Goal: Information Seeking & Learning: Find specific fact

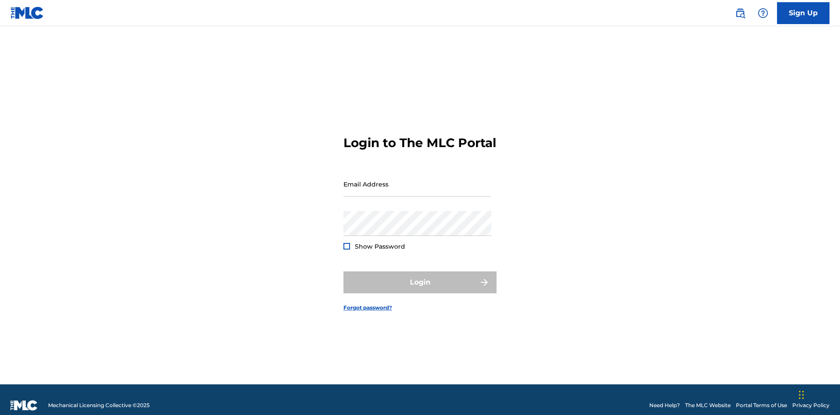
scroll to position [11, 0]
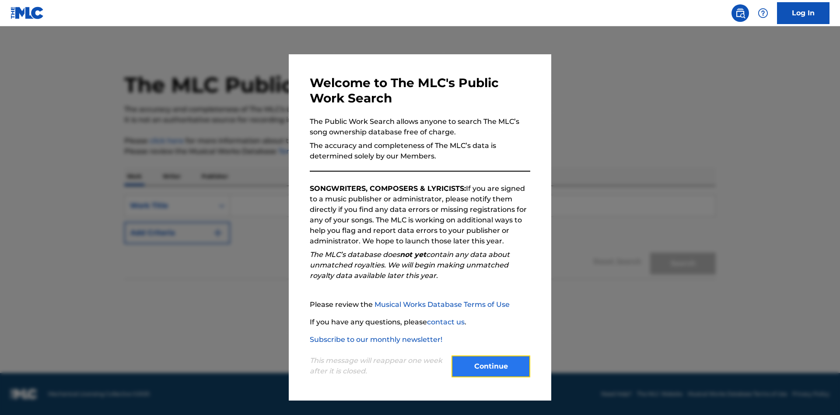
click at [491, 366] on button "Continue" at bounding box center [490, 366] width 79 height 22
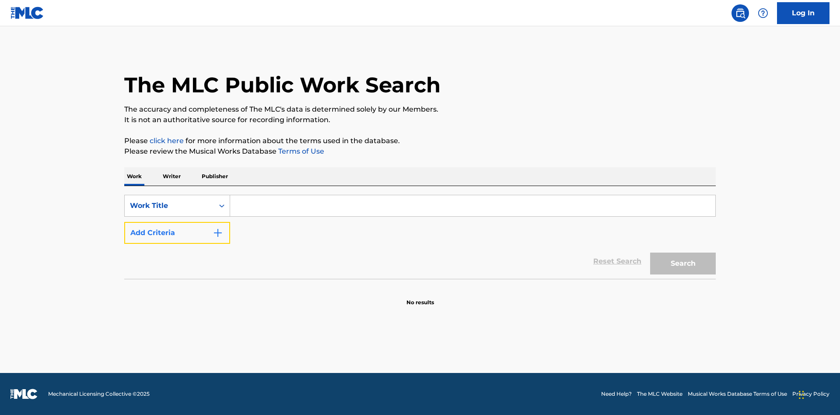
click at [177, 233] on button "Add Criteria" at bounding box center [177, 233] width 106 height 22
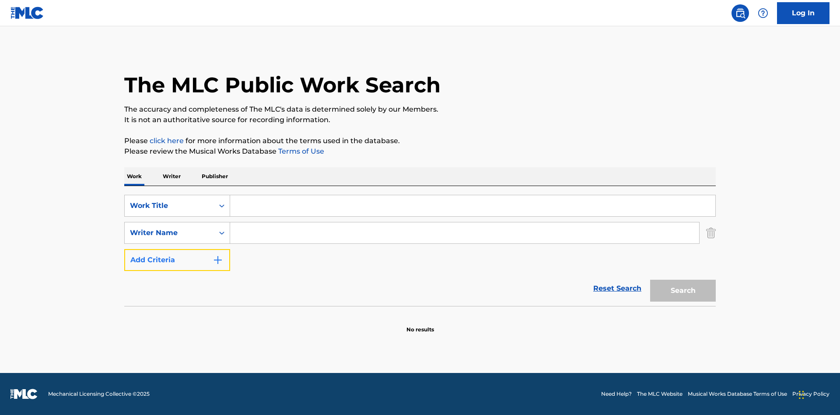
click at [177, 260] on button "Add Criteria" at bounding box center [177, 260] width 106 height 22
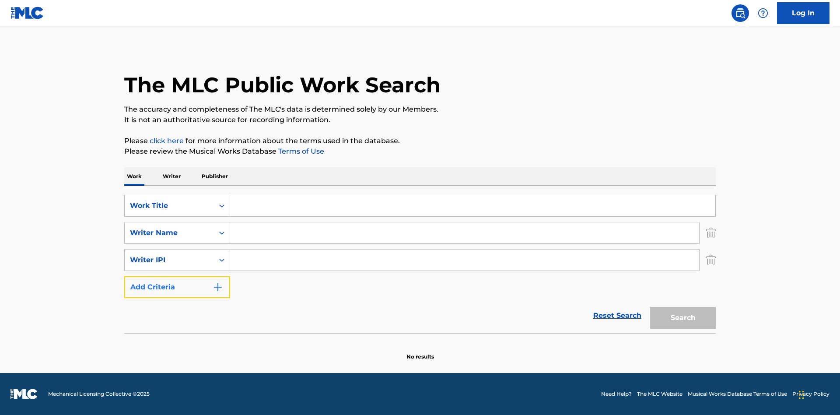
click at [177, 287] on button "Add Criteria" at bounding box center [177, 287] width 106 height 22
click at [177, 295] on button "Add Criteria" at bounding box center [177, 287] width 106 height 22
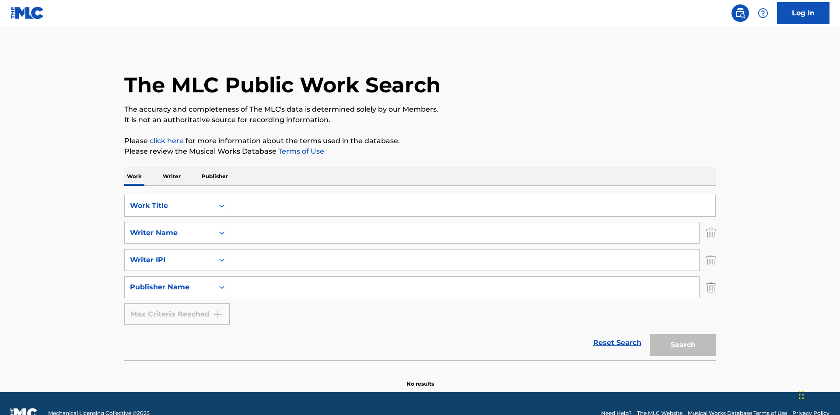
scroll to position [19, 0]
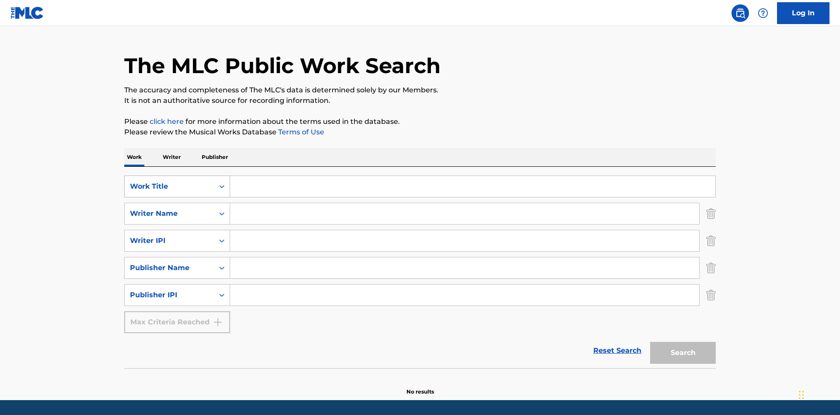
click at [169, 181] on div "Work Title" at bounding box center [169, 186] width 79 height 10
click at [177, 197] on div "ISWC" at bounding box center [177, 208] width 105 height 22
click at [169, 208] on div "Writer Name" at bounding box center [169, 213] width 79 height 10
click at [177, 224] on div "MLC Publisher Number" at bounding box center [177, 235] width 105 height 22
click at [169, 235] on div "Writer IPI" at bounding box center [169, 240] width 79 height 10
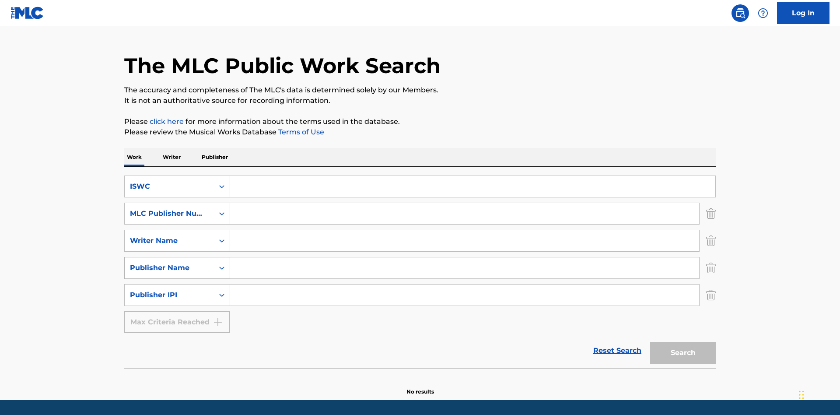
click at [169, 262] on div "Publisher Name" at bounding box center [169, 267] width 79 height 10
click at [169, 290] on div "Publisher IPI" at bounding box center [169, 295] width 79 height 10
click at [177, 306] on div "Publisher Name" at bounding box center [177, 317] width 105 height 22
click at [472, 176] on input "Search Form" at bounding box center [472, 186] width 485 height 21
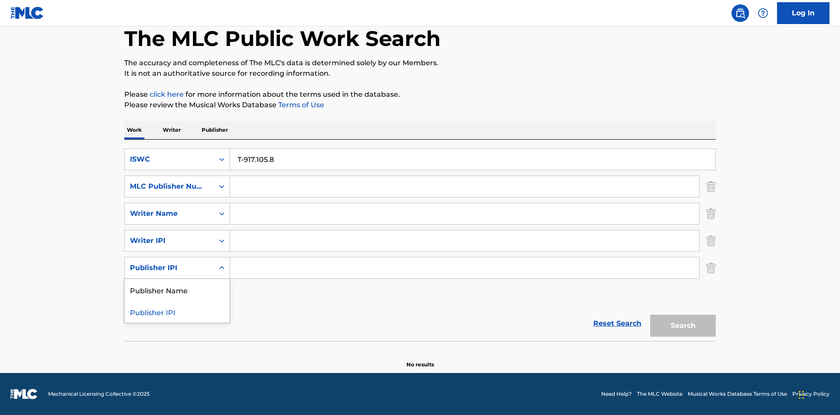
type input "T-917.105.8"
click at [464, 186] on input "Search Form" at bounding box center [464, 186] width 469 height 21
type input "P06967"
click at [464, 213] on input "Search Form" at bounding box center [464, 213] width 469 height 21
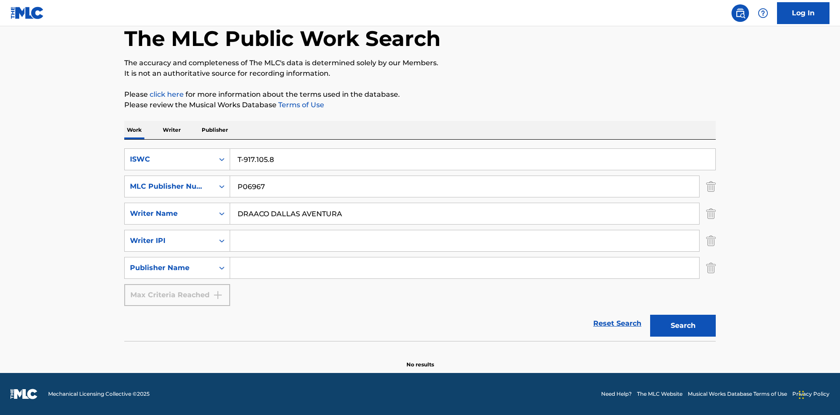
type input "DRAACO DALLAS AVENTURA"
click at [464, 241] on input "Search Form" at bounding box center [464, 240] width 469 height 21
type input "00766422818"
click at [464, 268] on input "Search Form" at bounding box center [464, 267] width 469 height 21
type input "DRAACO AVENTURA PUB DESIGNEE"
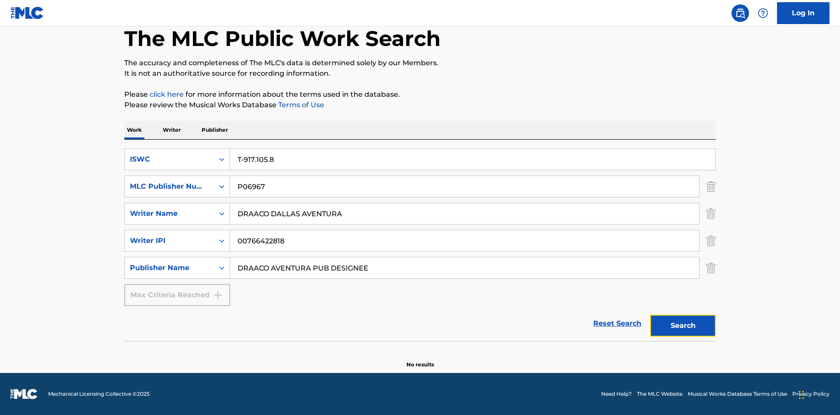
click at [683, 325] on button "Search" at bounding box center [683, 325] width 66 height 22
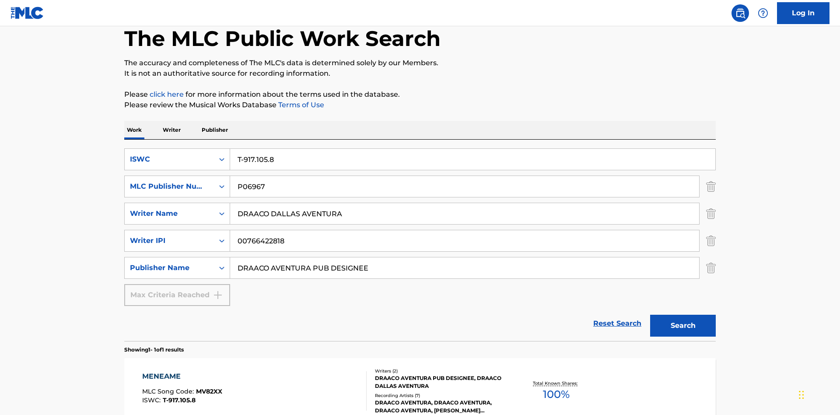
click at [181, 371] on div "MENEAME" at bounding box center [182, 376] width 80 height 10
click at [177, 192] on div "MLC Song Code" at bounding box center [177, 203] width 105 height 22
click at [169, 181] on div "MLC Publisher Number" at bounding box center [169, 186] width 79 height 10
type input "MV82XX"
click at [464, 176] on input "Search Form" at bounding box center [464, 186] width 469 height 21
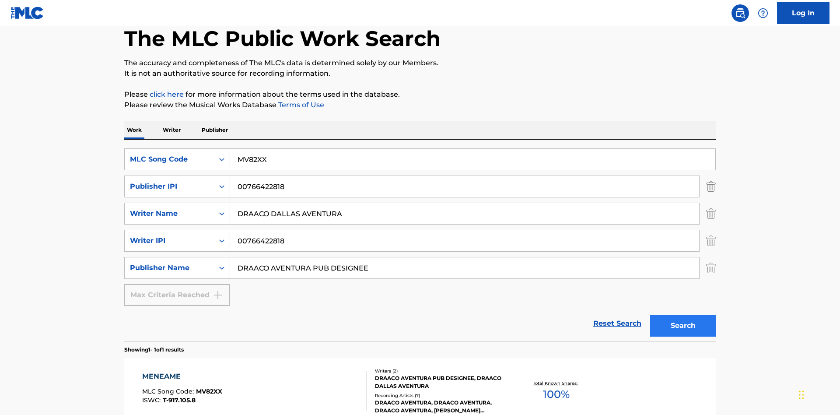
type input "00766422818"
click at [683, 314] on button "Search" at bounding box center [683, 325] width 66 height 22
click at [181, 371] on div "MENEAME" at bounding box center [182, 376] width 80 height 10
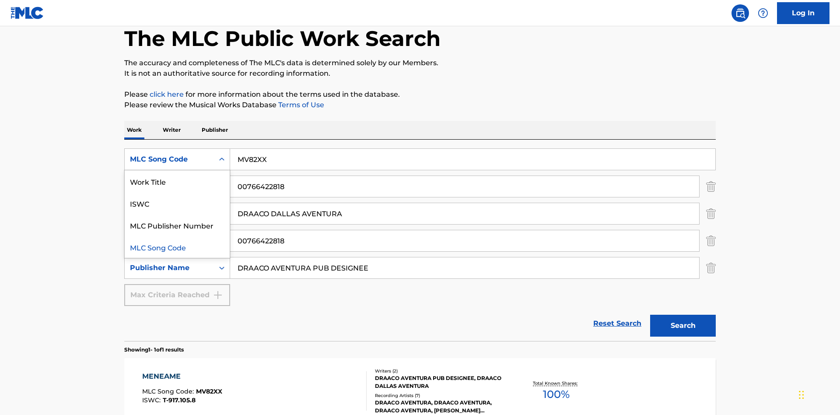
click at [177, 170] on div "Work Title" at bounding box center [177, 181] width 105 height 22
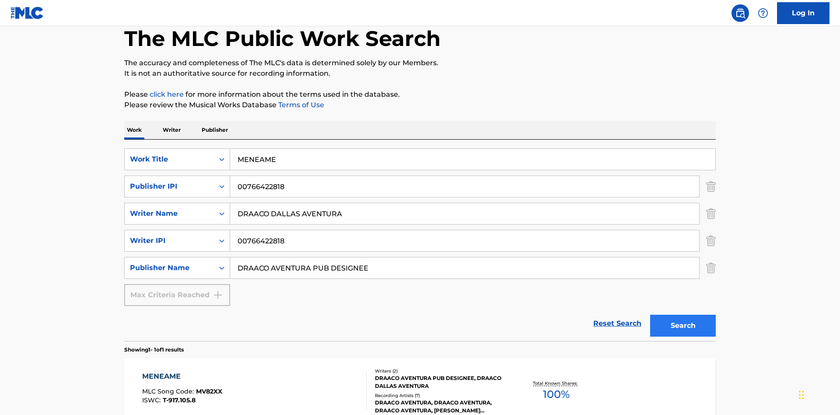
type input "MENEAME"
click at [683, 314] on button "Search" at bounding box center [683, 325] width 66 height 22
